Goal: Task Accomplishment & Management: Manage account settings

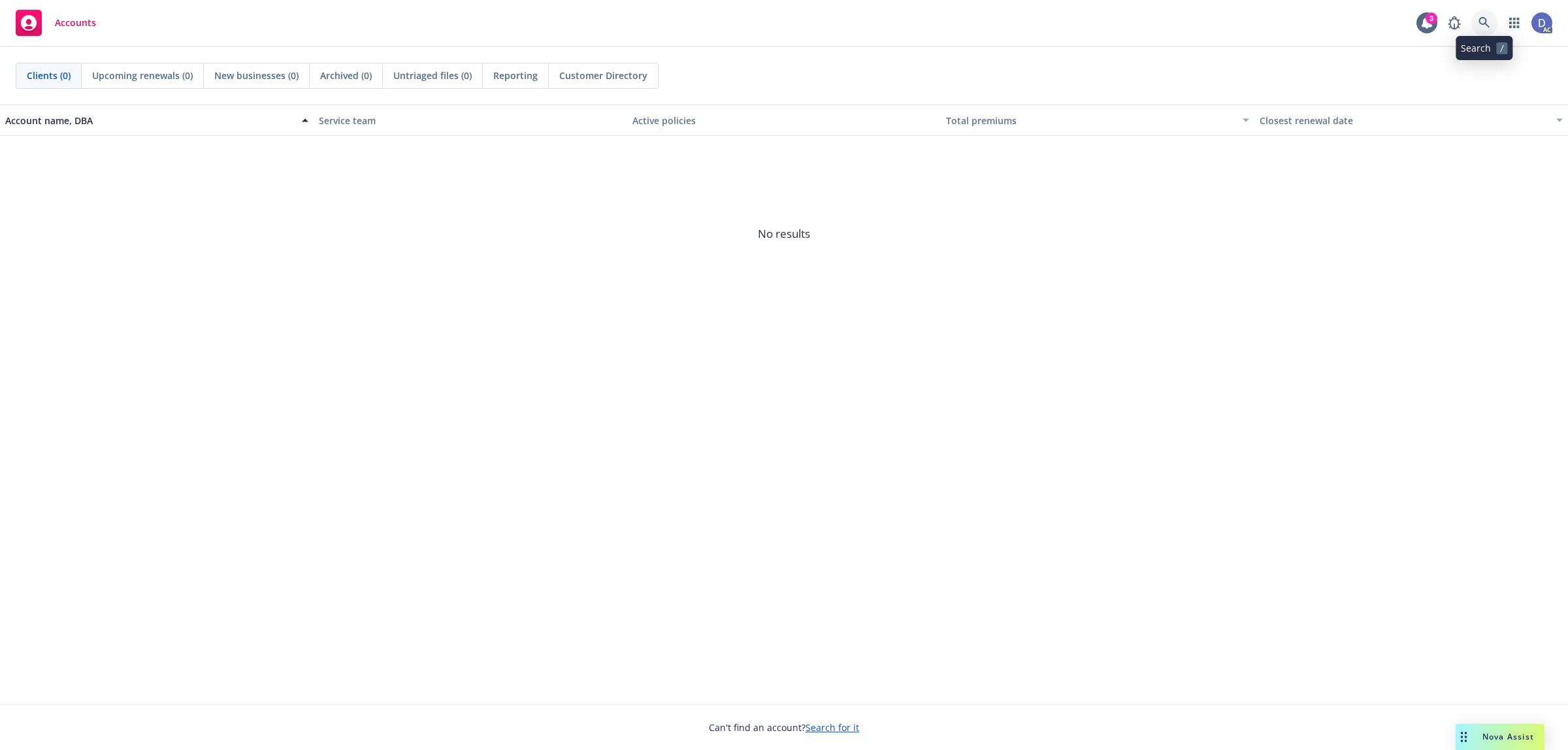
click at [1484, 13] on link at bounding box center [1484, 23] width 26 height 26
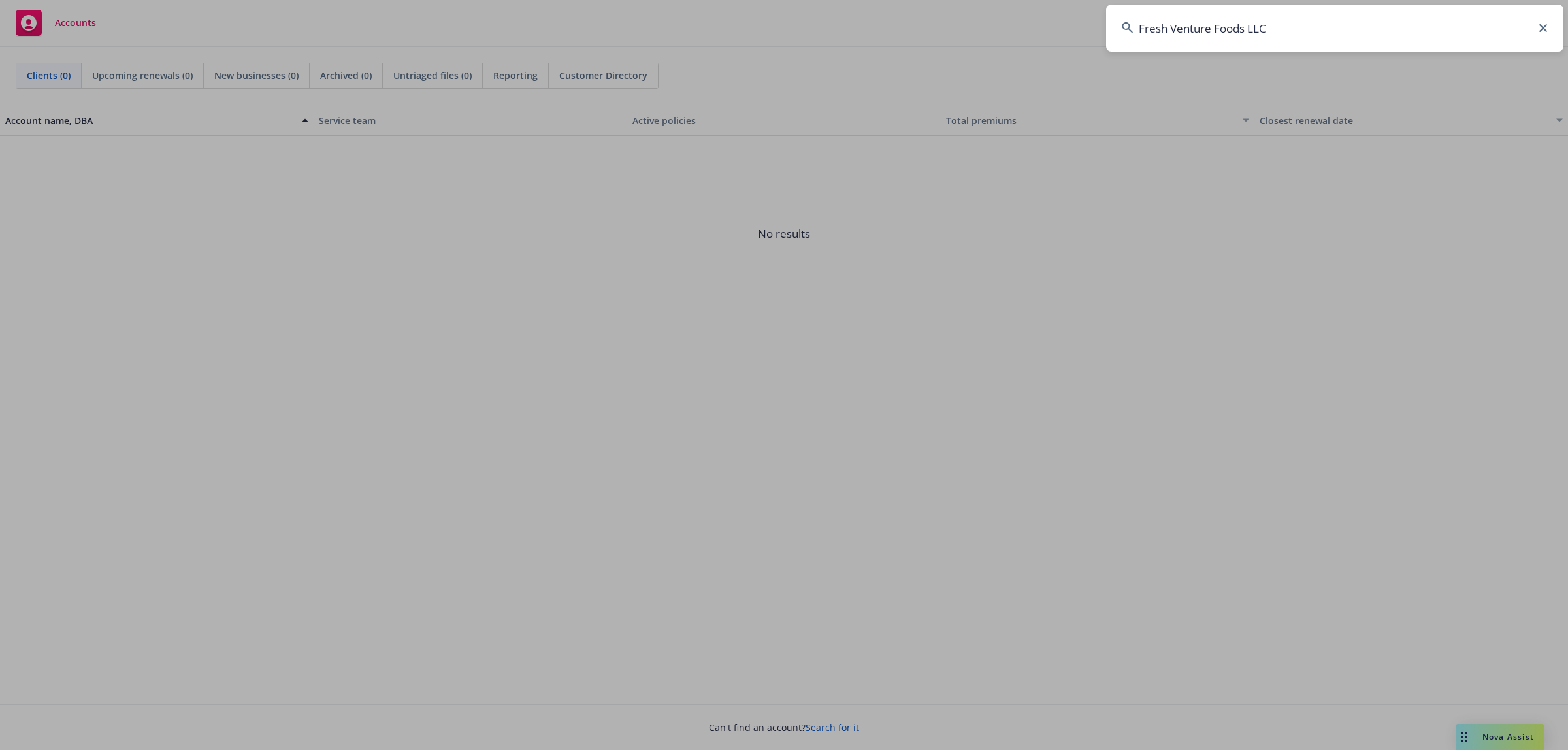
click at [1426, 23] on input "Fresh Venture Foods LLC" at bounding box center [1335, 28] width 457 height 47
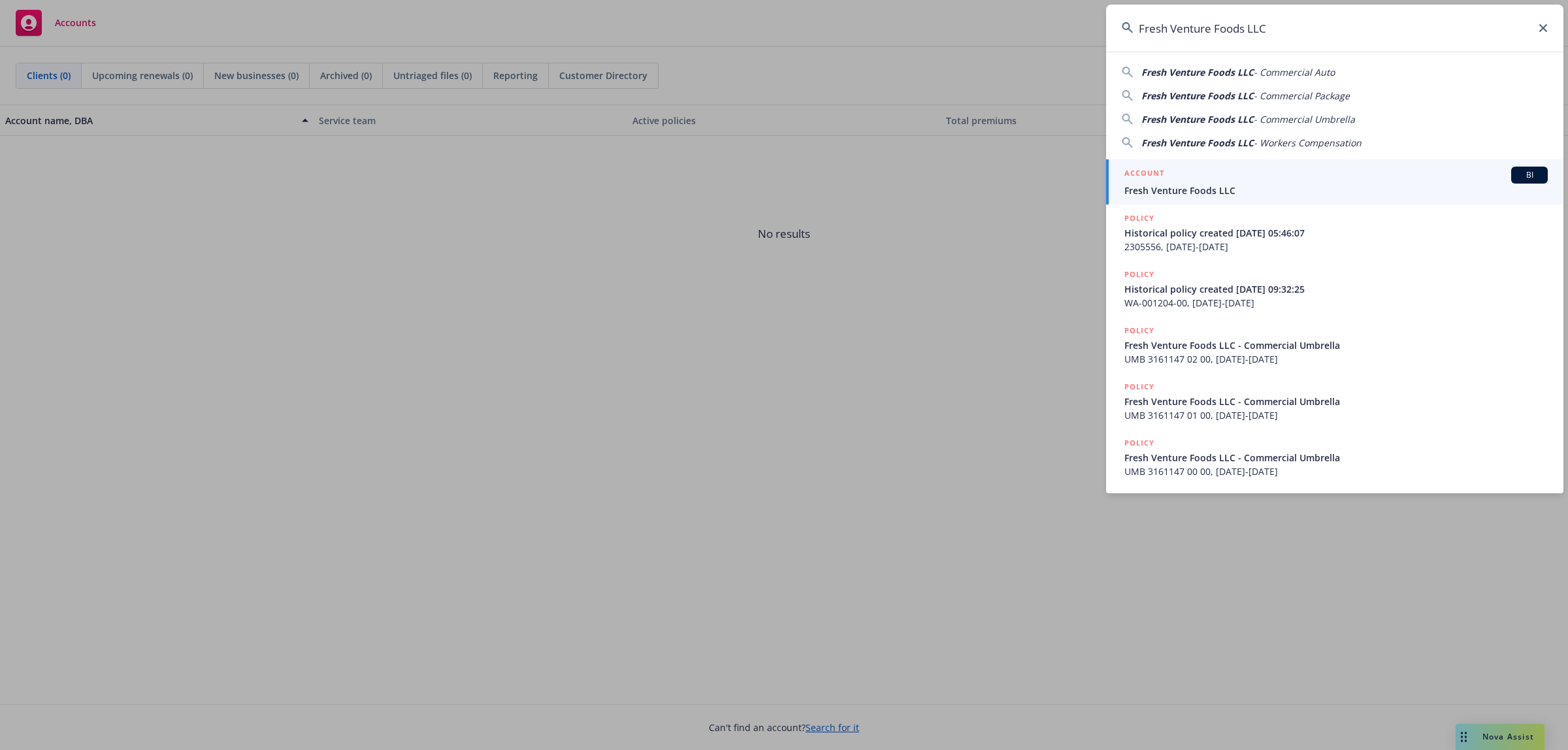
type input "Fresh Venture Foods LLC"
click at [1194, 176] on div "ACCOUNT BI" at bounding box center [1335, 175] width 423 height 17
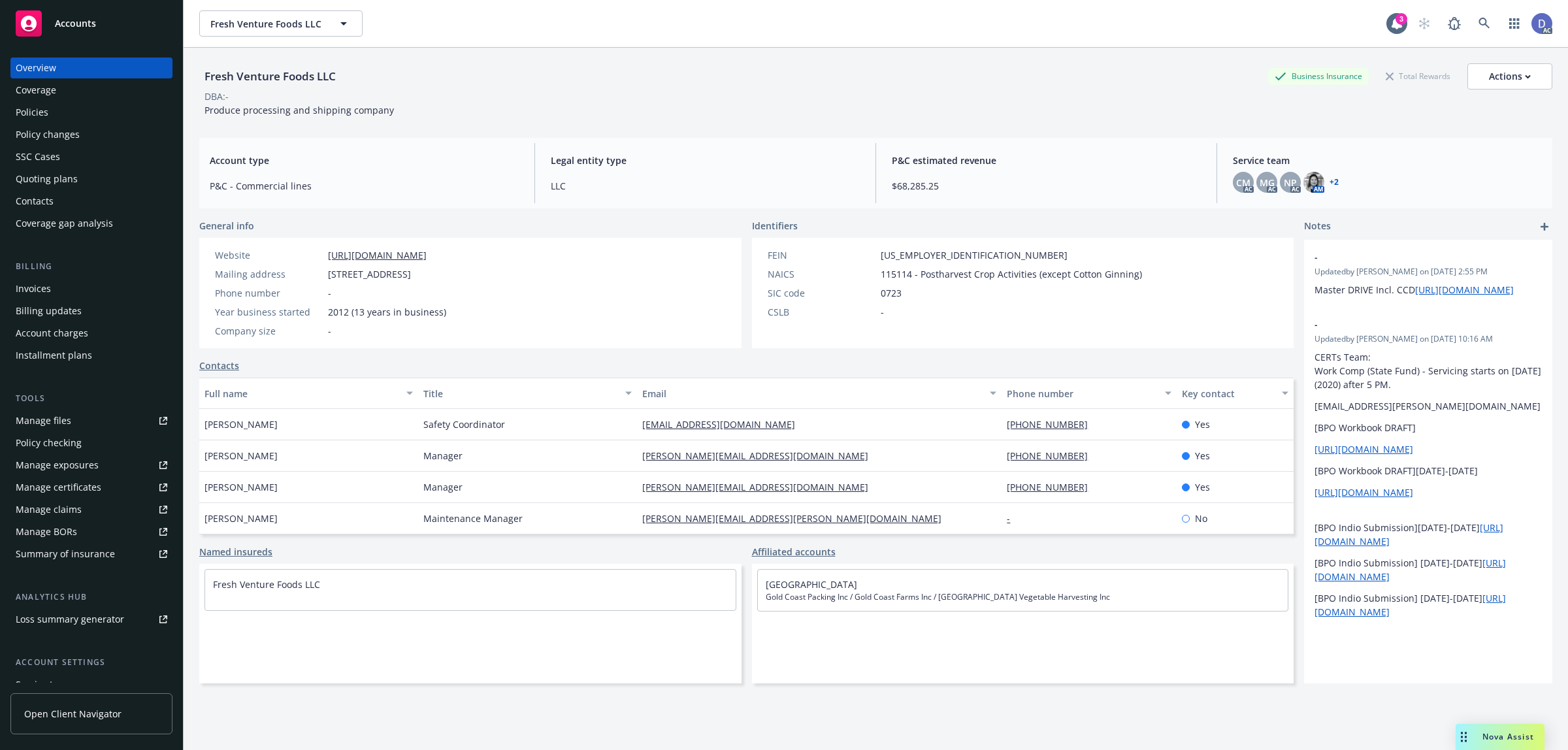
click at [66, 507] on div "Manage claims" at bounding box center [49, 509] width 66 height 21
click at [70, 426] on link "Manage files" at bounding box center [92, 421] width 162 height 21
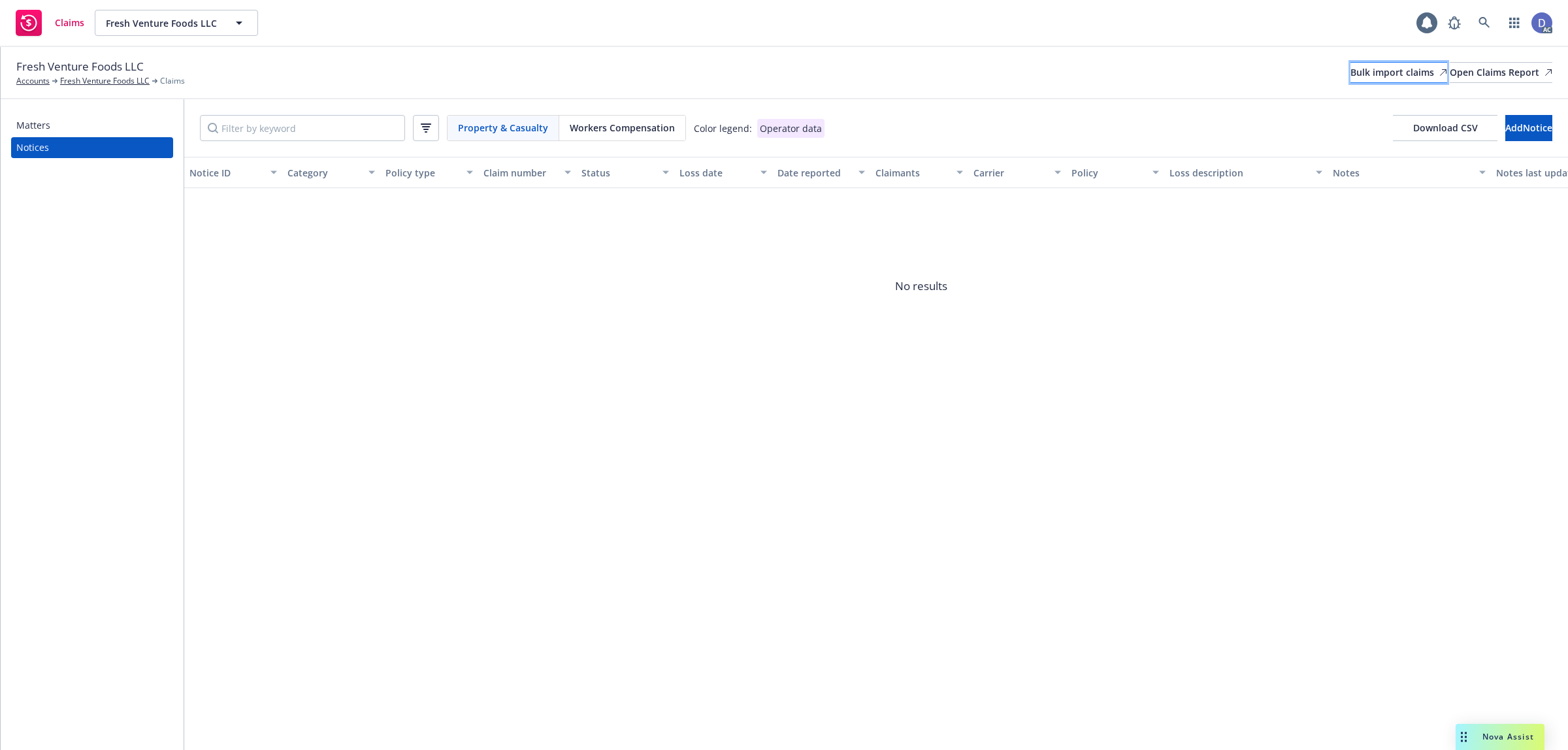
click at [1350, 77] on div "Bulk import claims" at bounding box center [1398, 73] width 97 height 20
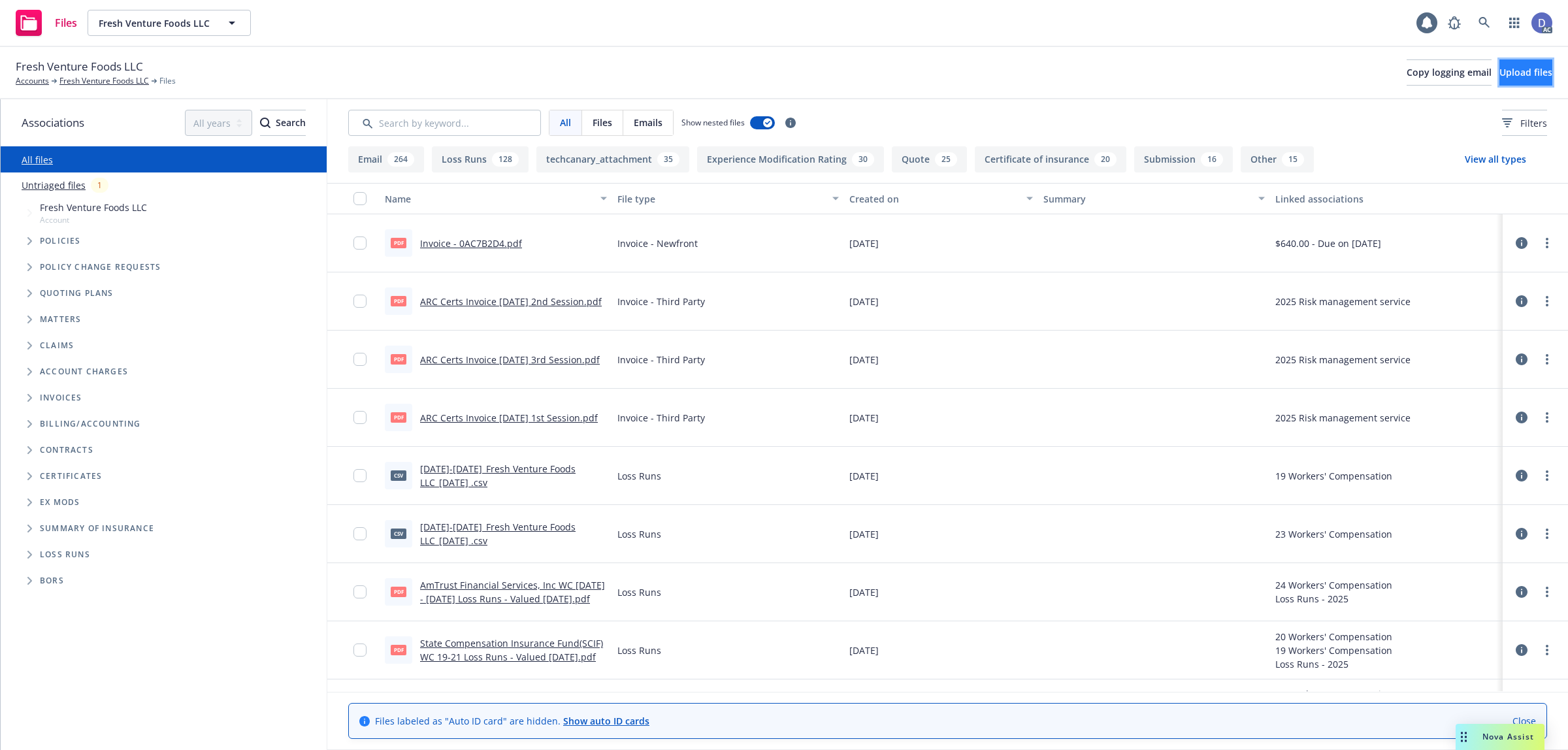
click at [1499, 73] on span "Upload files" at bounding box center [1526, 72] width 53 height 12
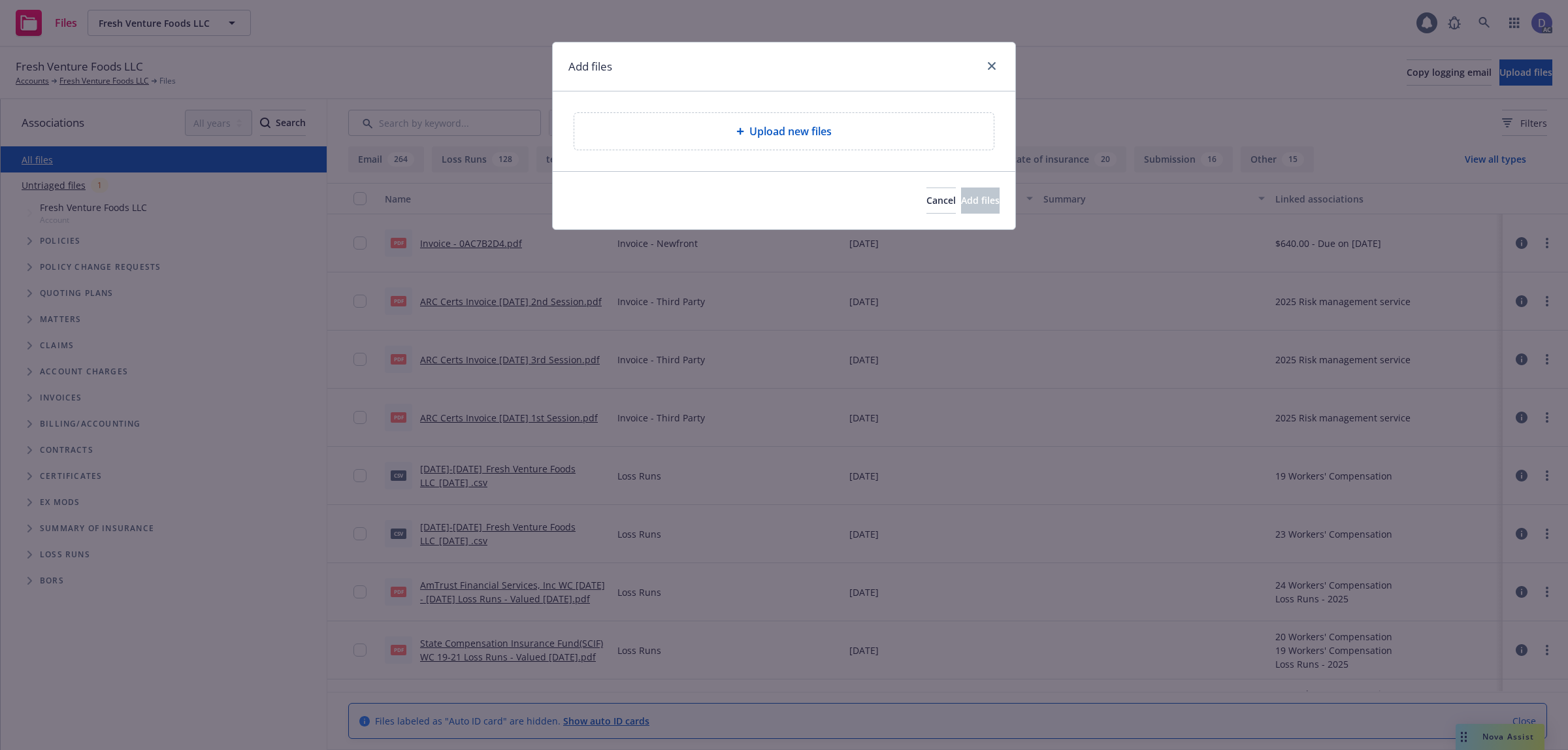
click at [815, 137] on span "Upload new files" at bounding box center [790, 131] width 82 height 16
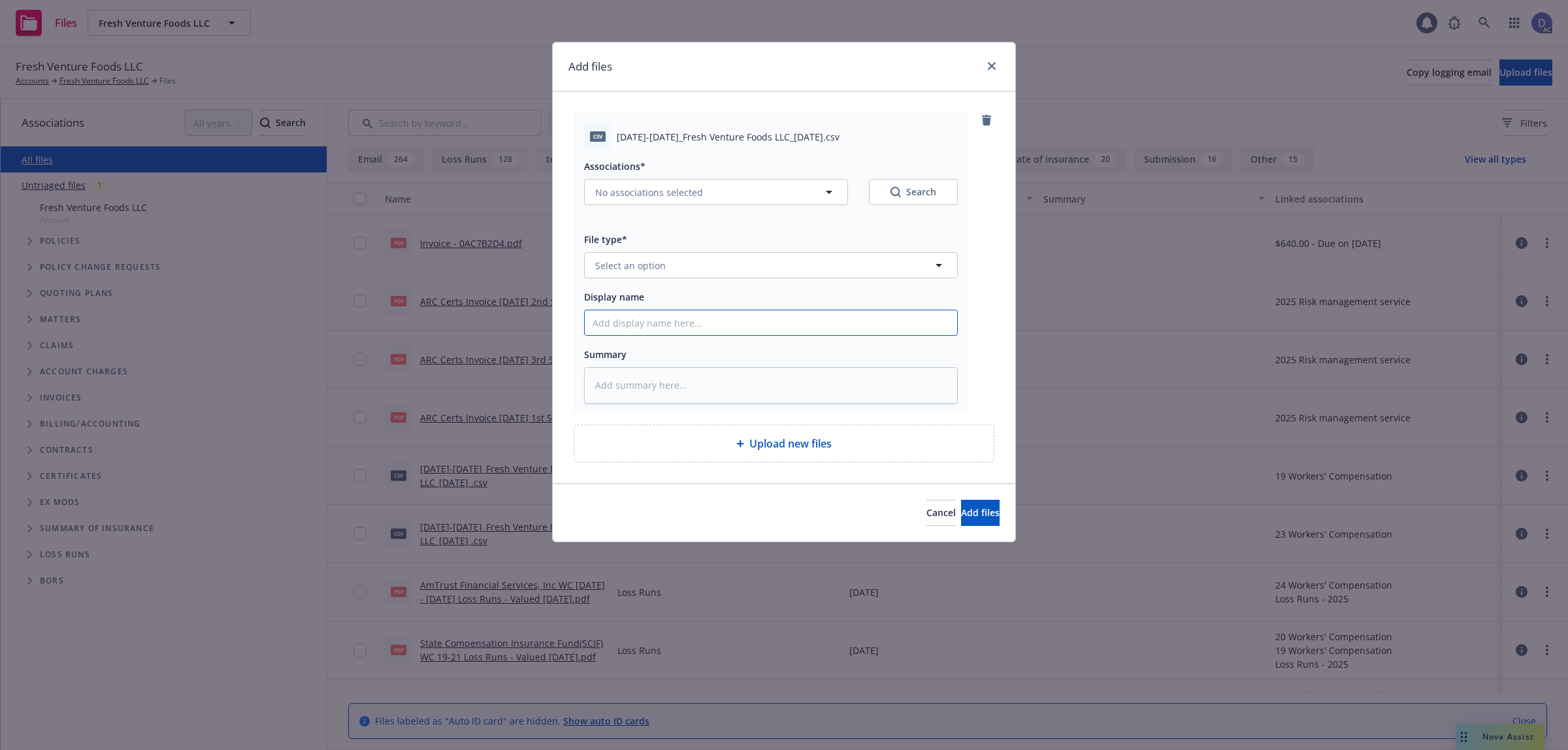
click at [784, 331] on input "Display name" at bounding box center [771, 323] width 373 height 25
paste input "2019-2021_Fresh Venture Foods LLC_10-2-2024"
type input "2019-2021_Fresh Venture Foods LLC_10-2-2024"
type textarea "x"
type input "2019-2021_Fresh Venture Foods LLC_10-2-2024"
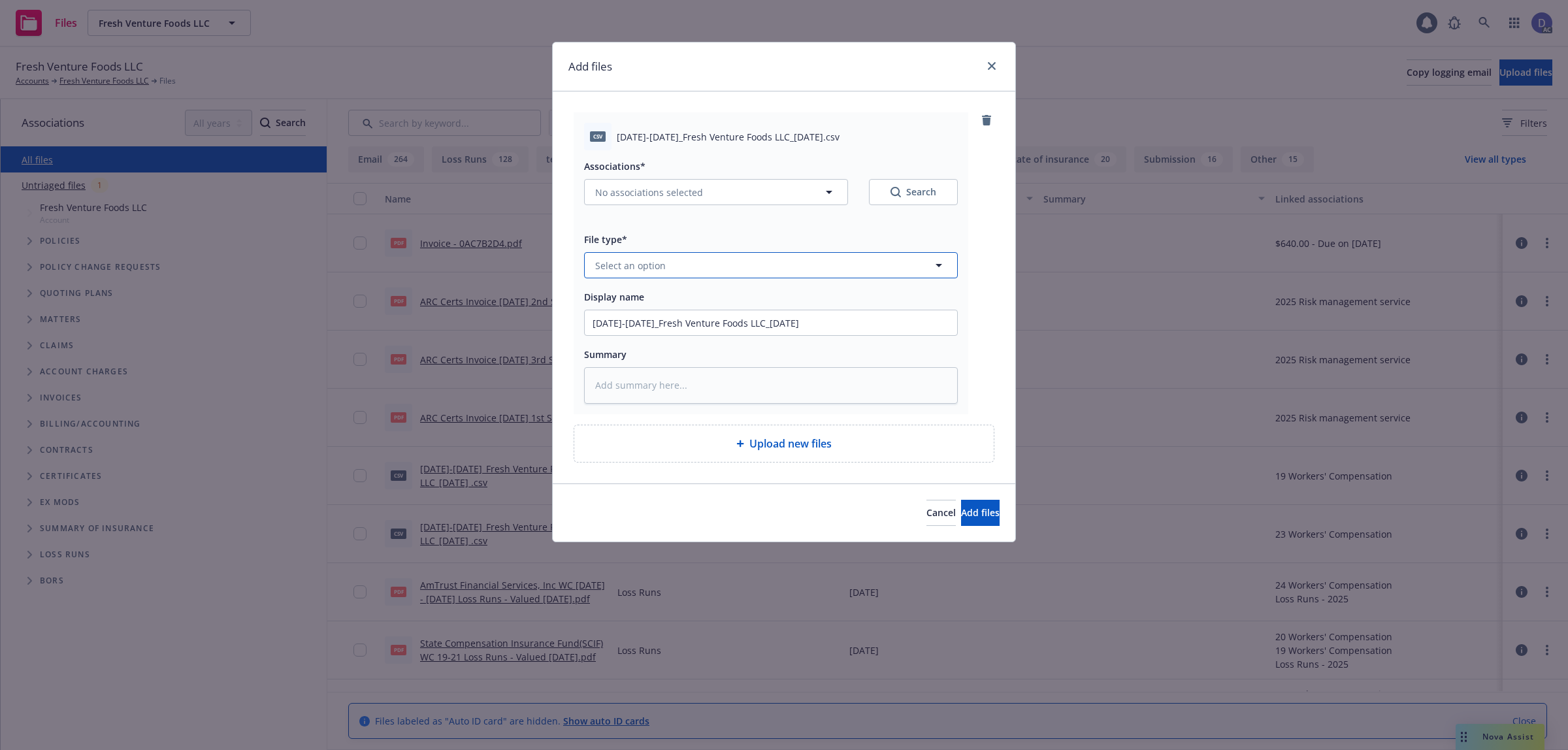
click at [850, 276] on button "Select an option" at bounding box center [770, 266] width 373 height 26
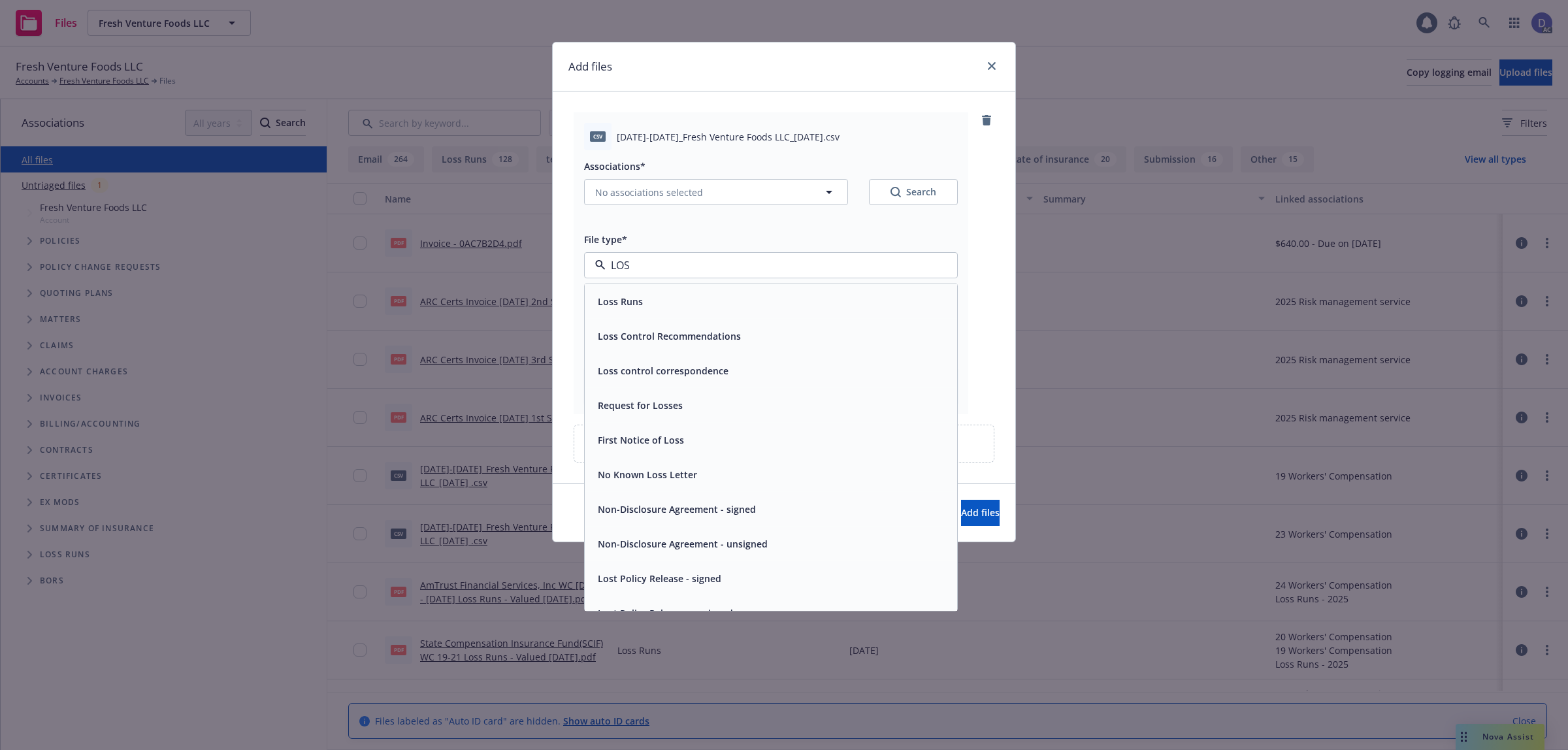
type input "LOSS"
click at [820, 302] on div "Loss Runs" at bounding box center [771, 301] width 357 height 19
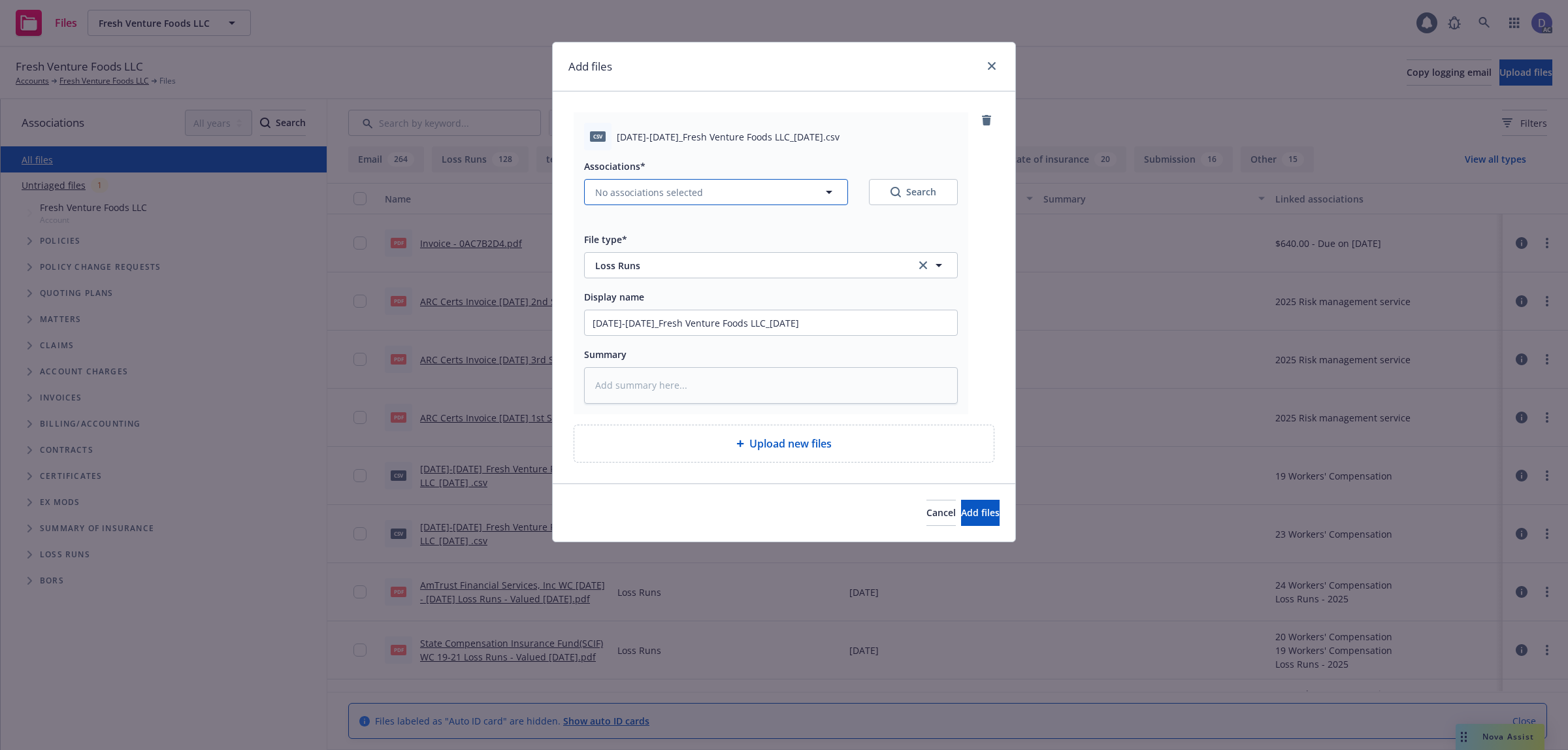
click at [708, 196] on button "No associations selected" at bounding box center [715, 192] width 264 height 26
type textarea "x"
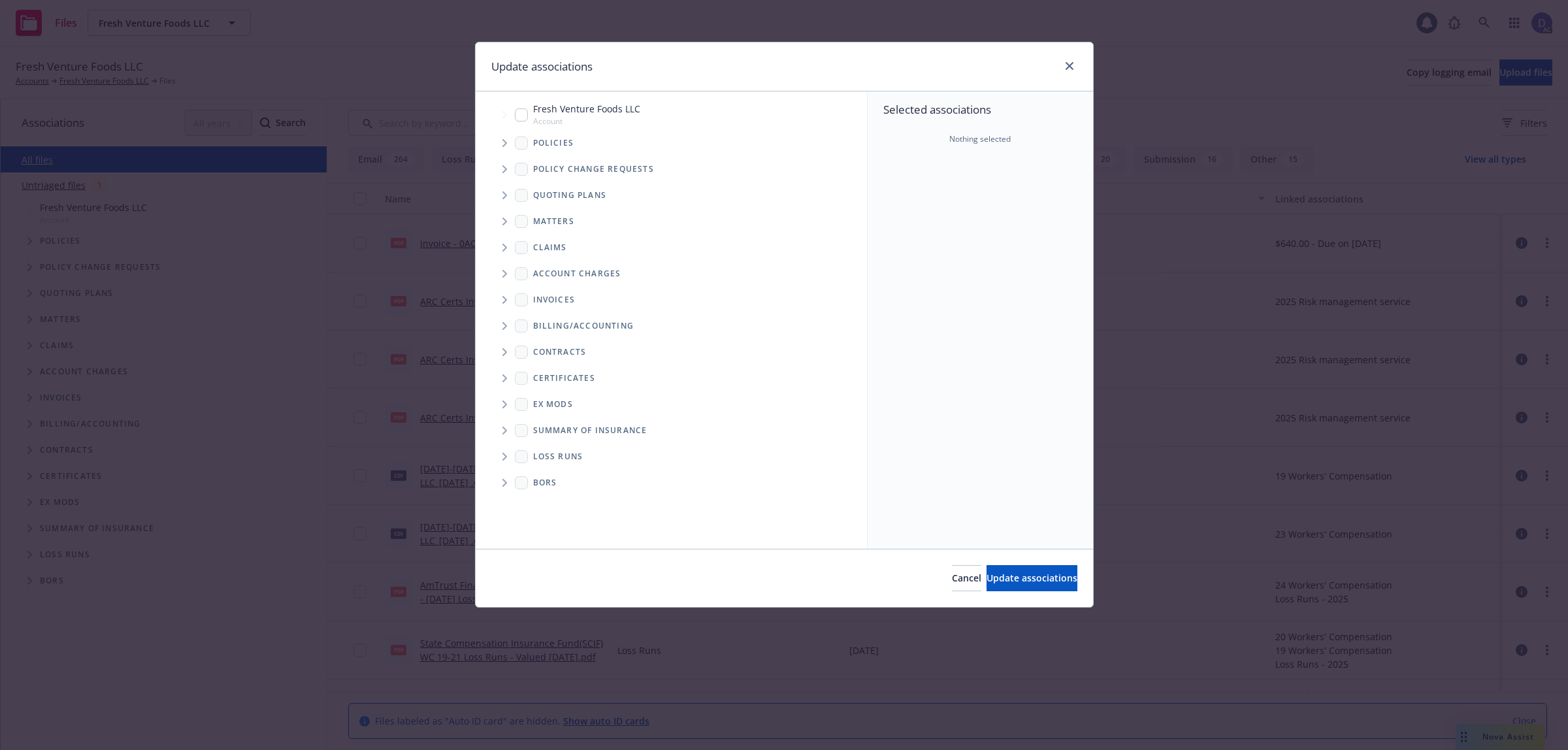
click at [505, 144] on icon "Tree Example" at bounding box center [505, 142] width 5 height 7
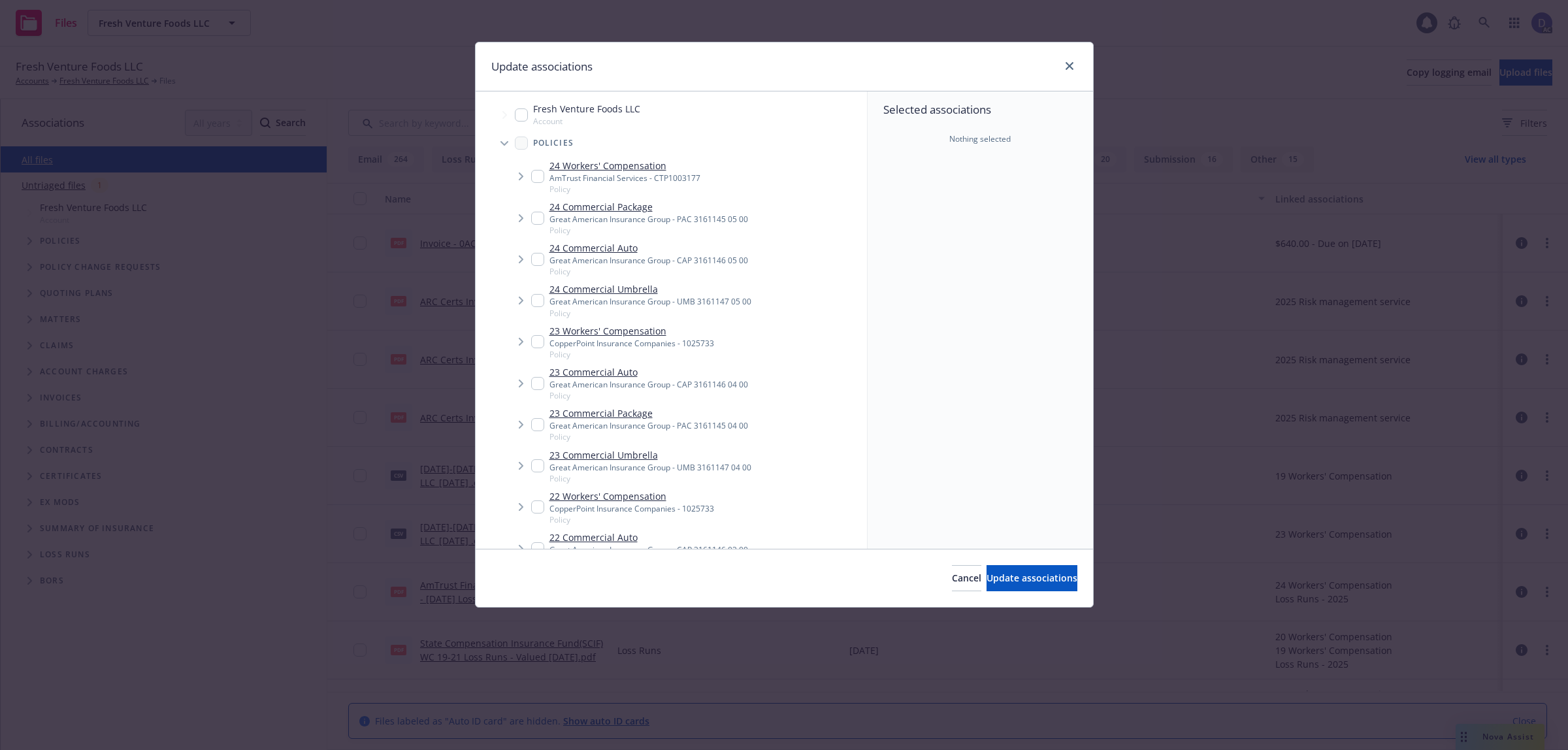
click at [955, 191] on div "Selected associations Nothing selected" at bounding box center [980, 320] width 225 height 457
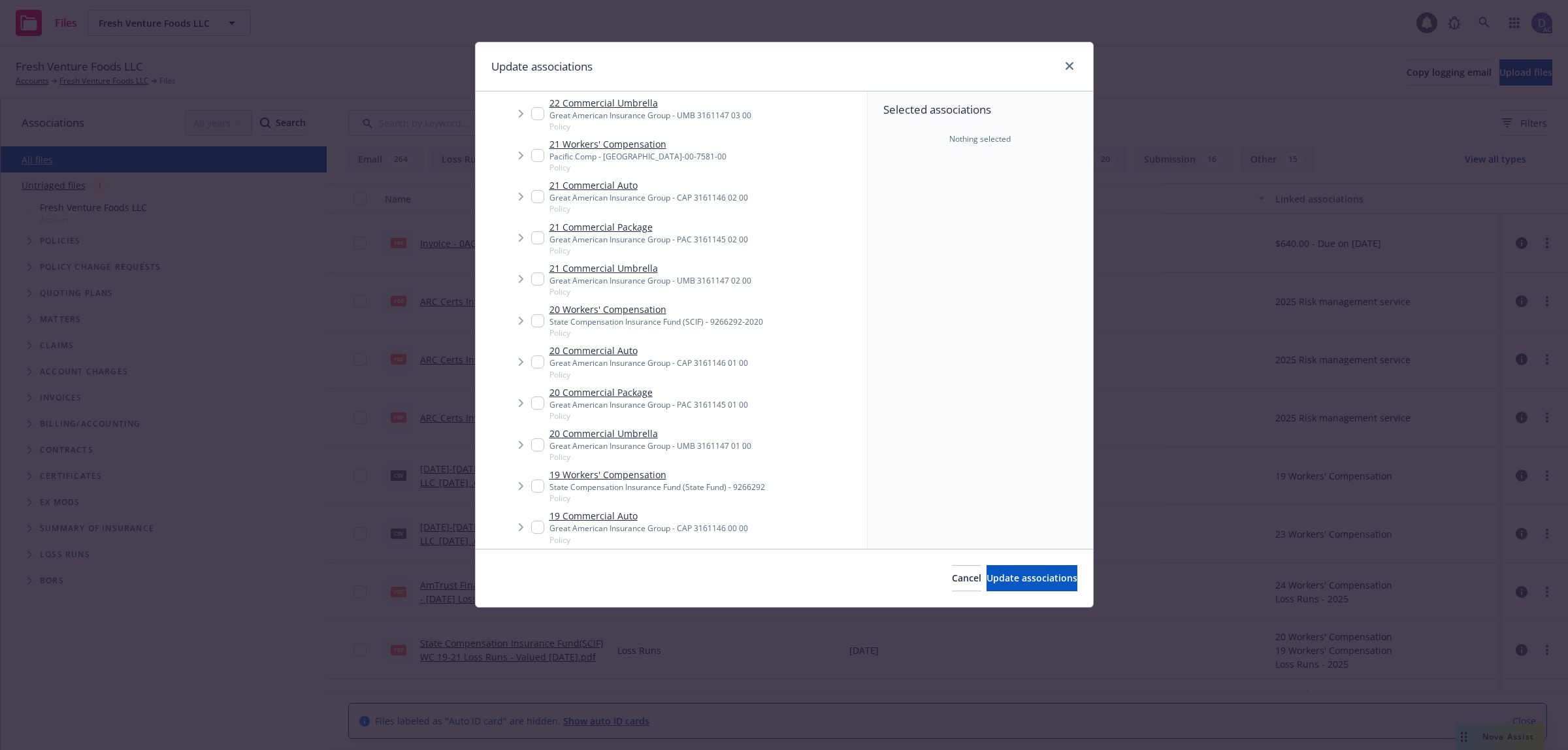
click at [530, 317] on span "Tree Example" at bounding box center [520, 320] width 21 height 21
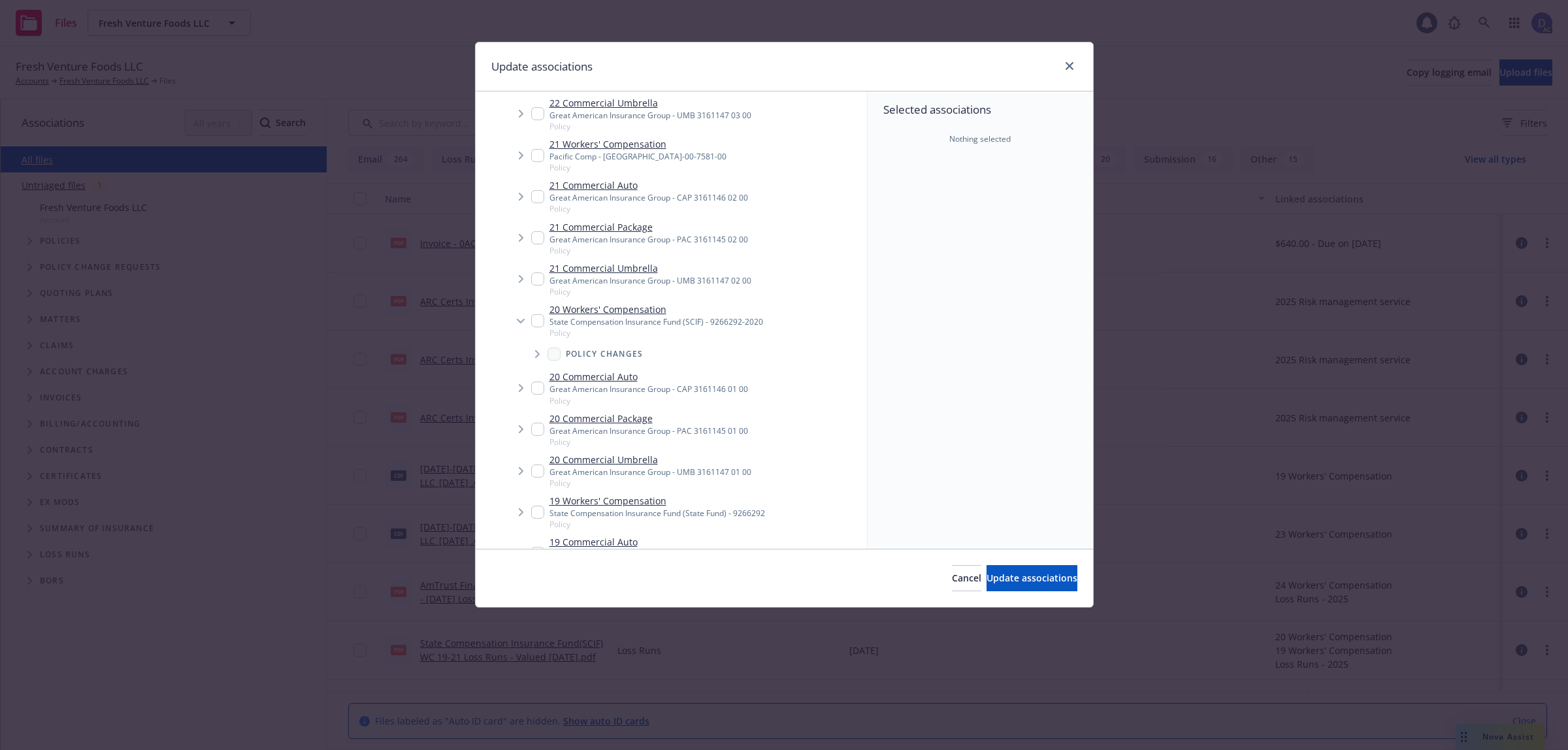
click at [539, 320] on input "Tree Example" at bounding box center [538, 321] width 13 height 13
checkbox input "true"
click at [984, 562] on div "Cancel Update associations" at bounding box center [784, 578] width 618 height 58
click at [990, 579] on span "Update associations" at bounding box center [1032, 577] width 91 height 12
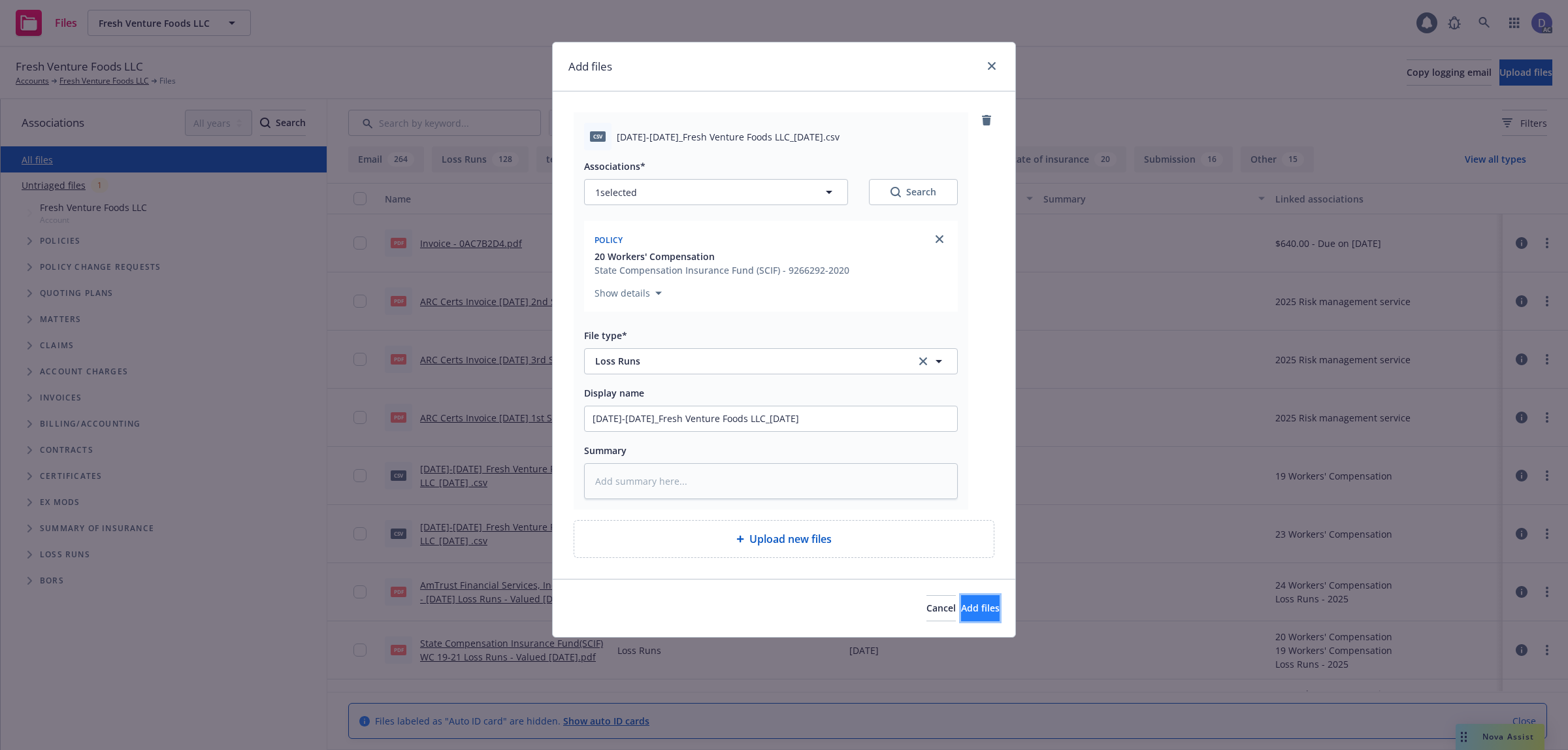
click at [961, 612] on span "Add files" at bounding box center [980, 608] width 39 height 12
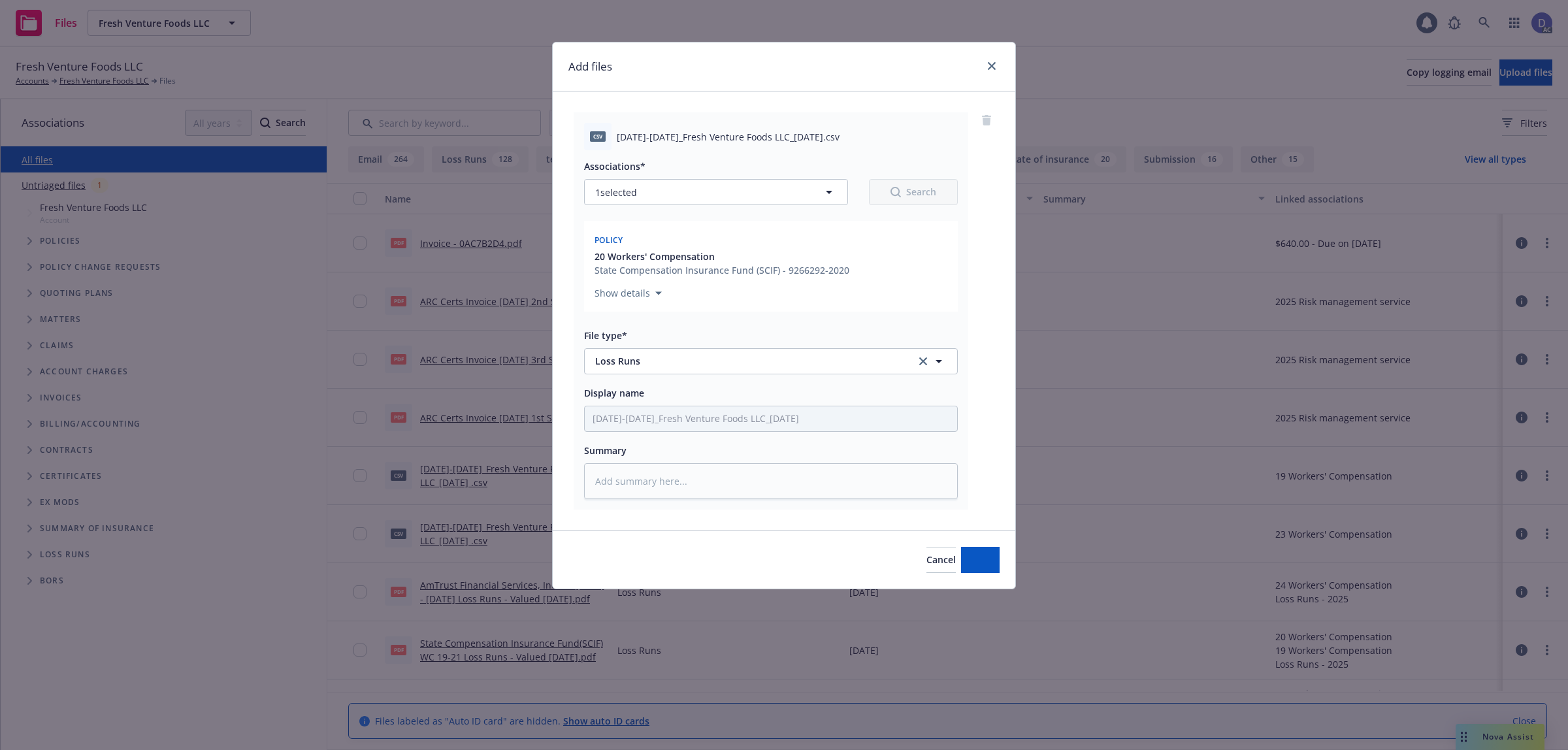
type textarea "x"
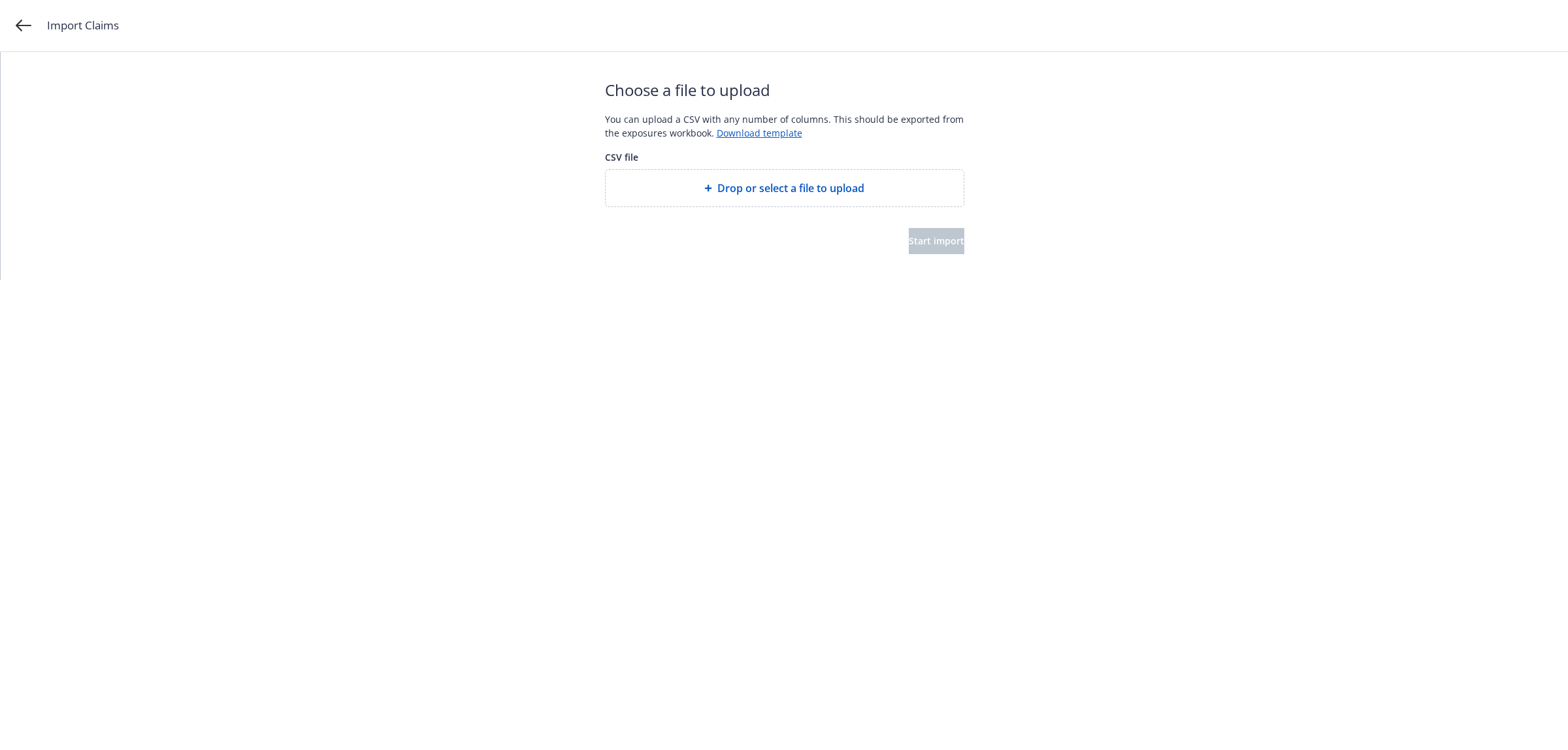
click at [750, 175] on div "Drop or select a file to upload" at bounding box center [784, 188] width 358 height 36
click at [952, 240] on button "Start import" at bounding box center [936, 241] width 55 height 26
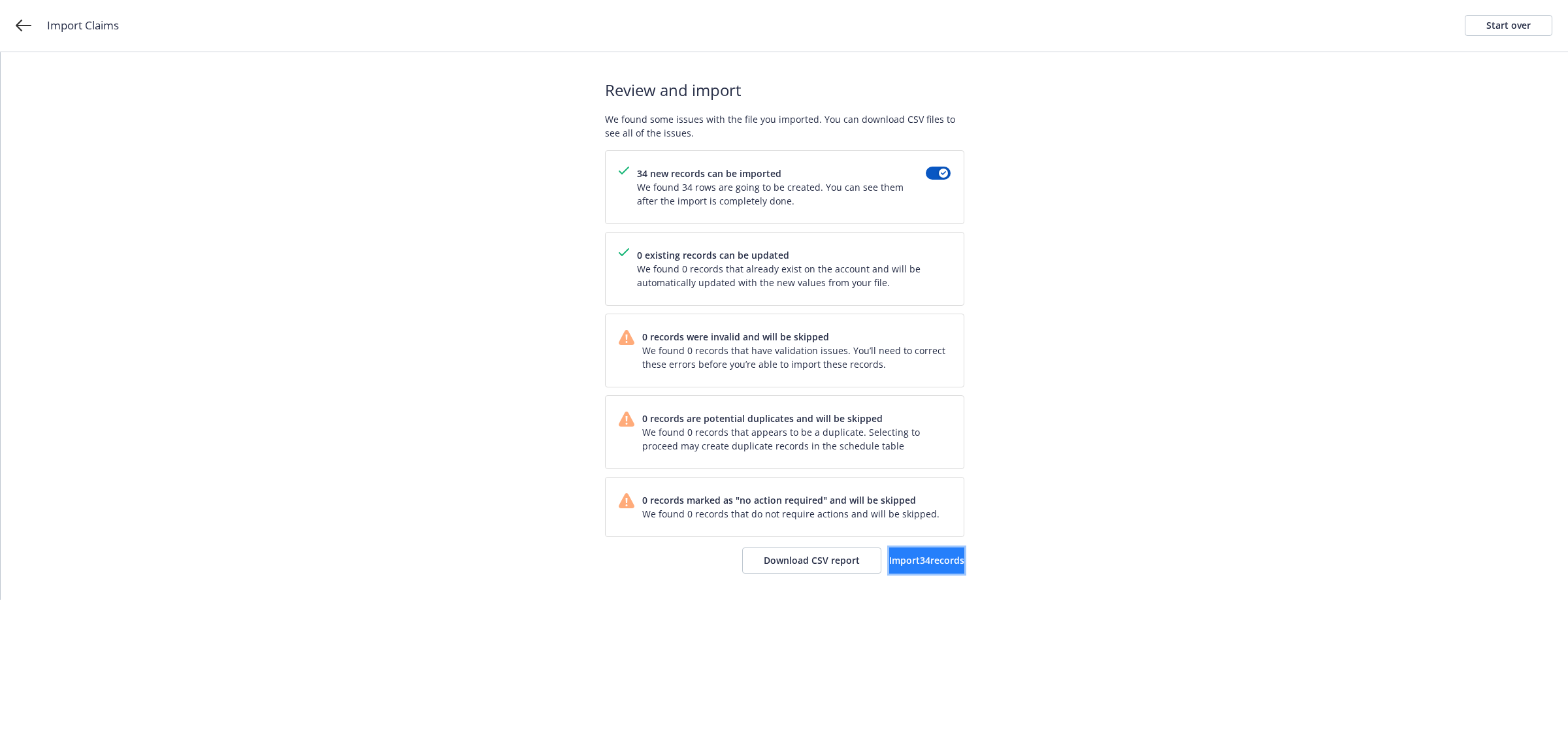
click at [916, 550] on button "Import 34 records" at bounding box center [926, 560] width 75 height 26
click at [912, 566] on span "View accounts" at bounding box center [910, 560] width 64 height 12
